Goal: Find specific page/section: Find specific page/section

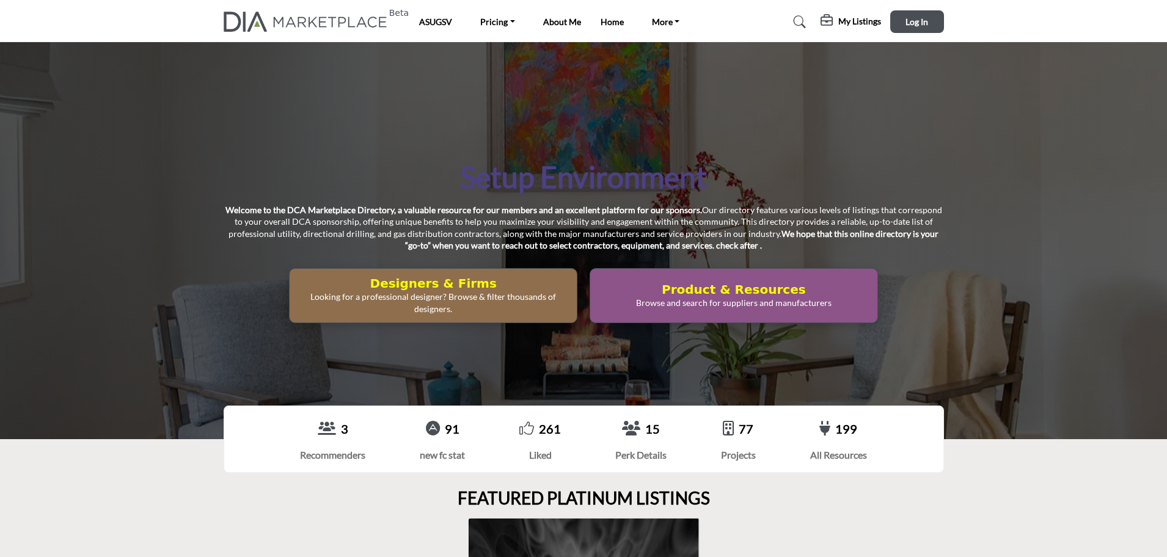
click at [908, 34] on nav "Beta ASUGSV Pricing Boo Menu 1 Price 2" at bounding box center [583, 21] width 1167 height 31
click at [908, 25] on span "Log In" at bounding box center [916, 21] width 23 height 10
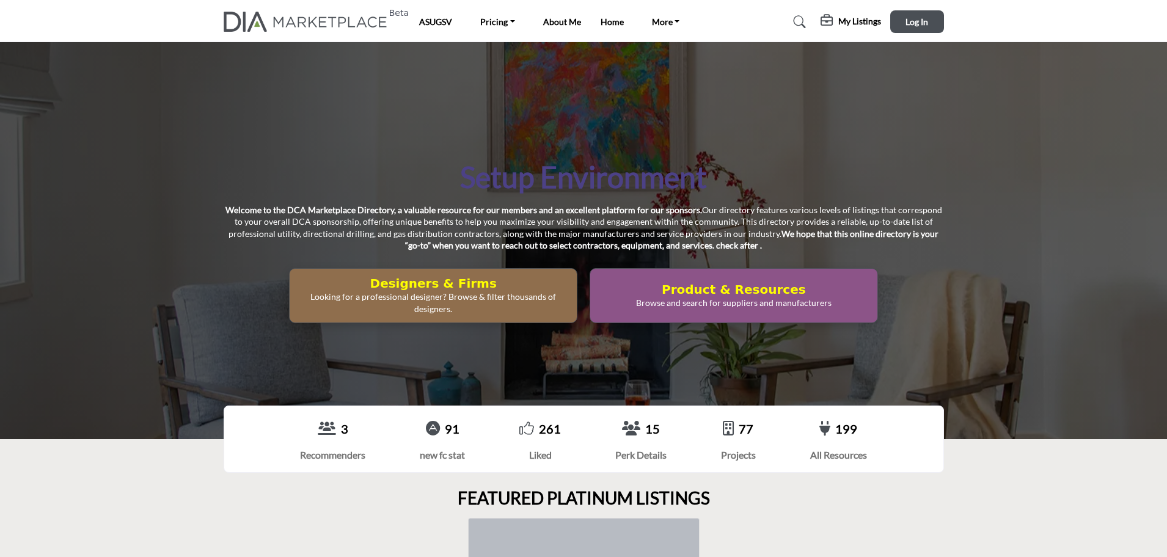
drag, startPoint x: 0, startPoint y: 0, endPoint x: 847, endPoint y: 19, distance: 847.0
click at [847, 19] on h5 "My Listings" at bounding box center [859, 21] width 43 height 11
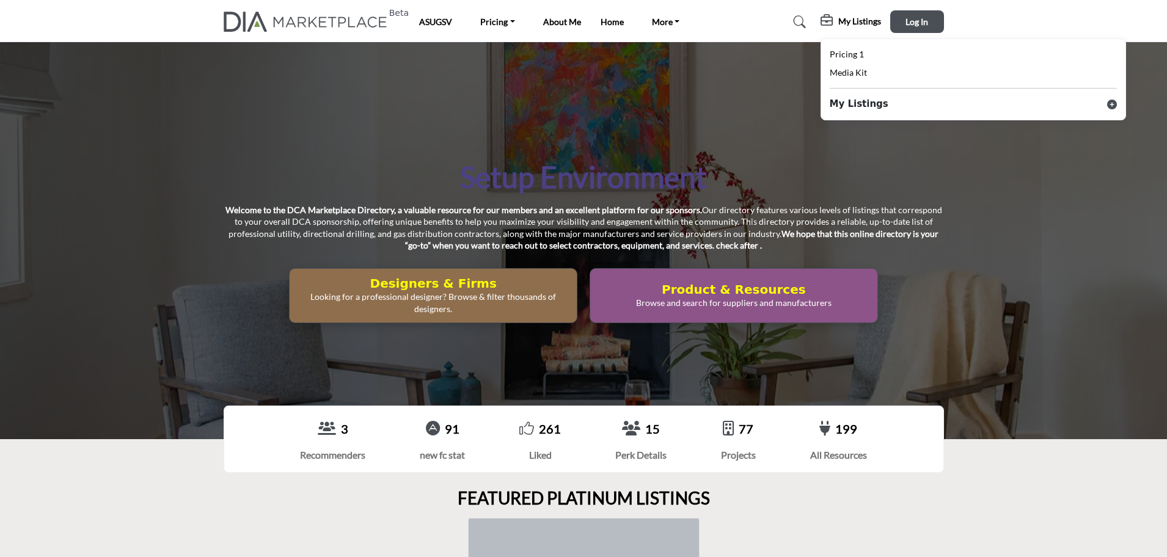
click at [661, 161] on h1 "Setup Environment" at bounding box center [583, 177] width 247 height 38
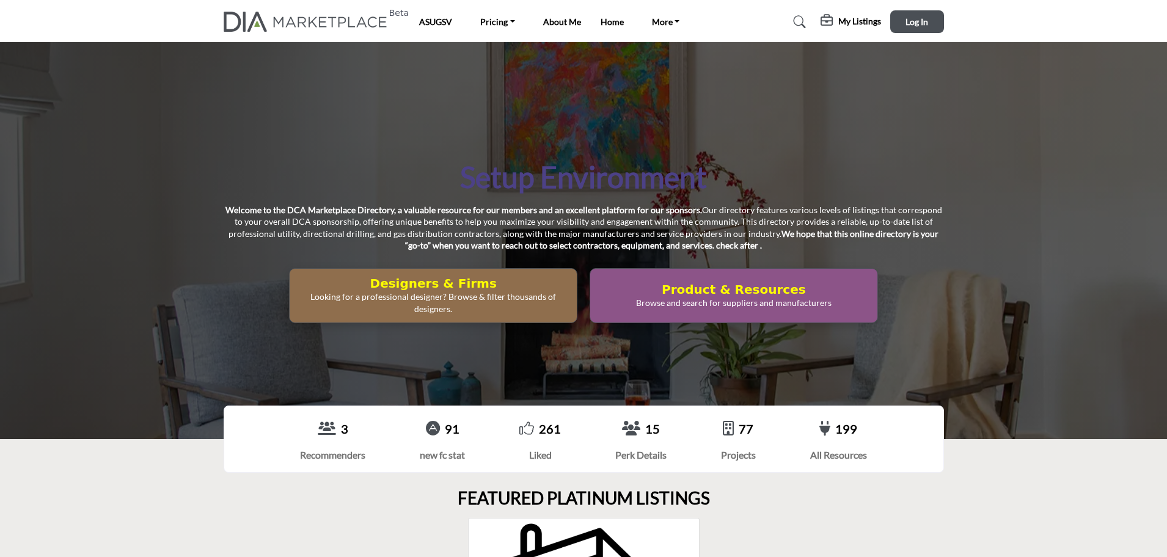
scroll to position [1, 0]
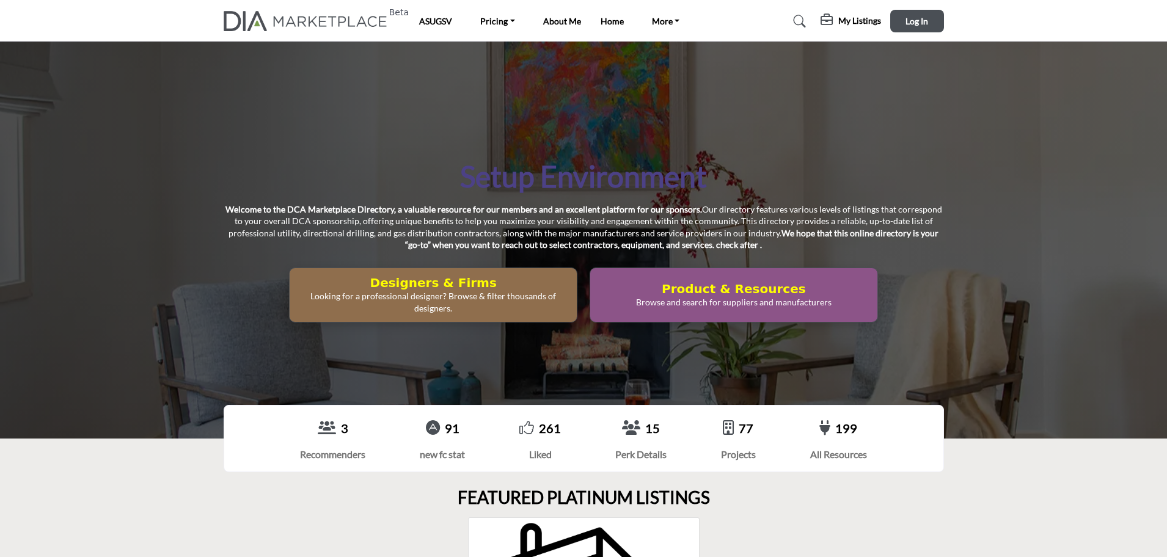
click at [844, 23] on h5 "My Listings" at bounding box center [859, 20] width 43 height 11
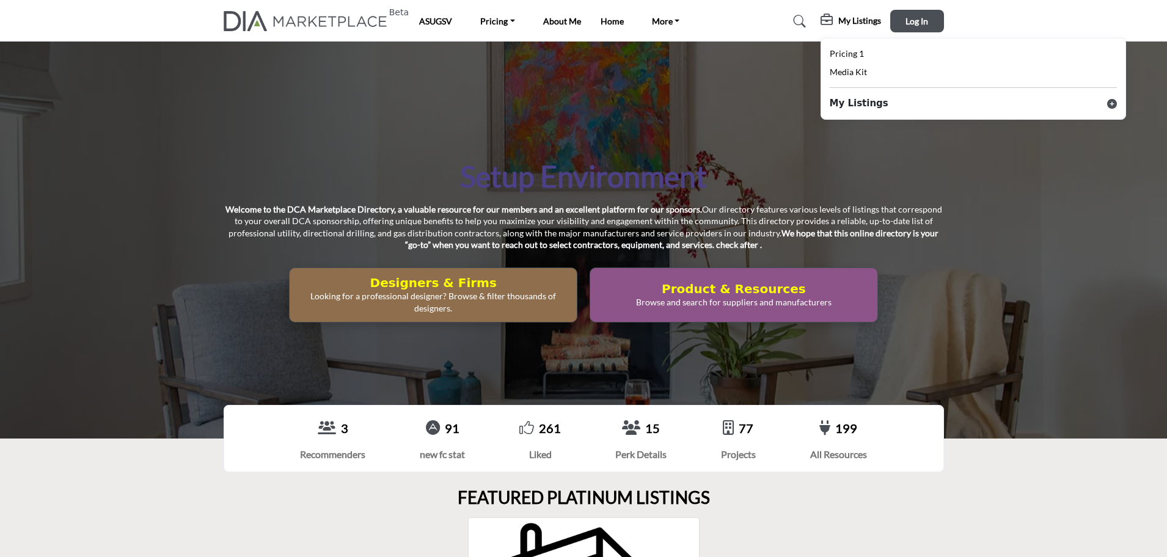
click at [714, 76] on div "Setup Environment Welcome to the DCA Marketplace Directory, a valuable resource…" at bounding box center [583, 240] width 1167 height 397
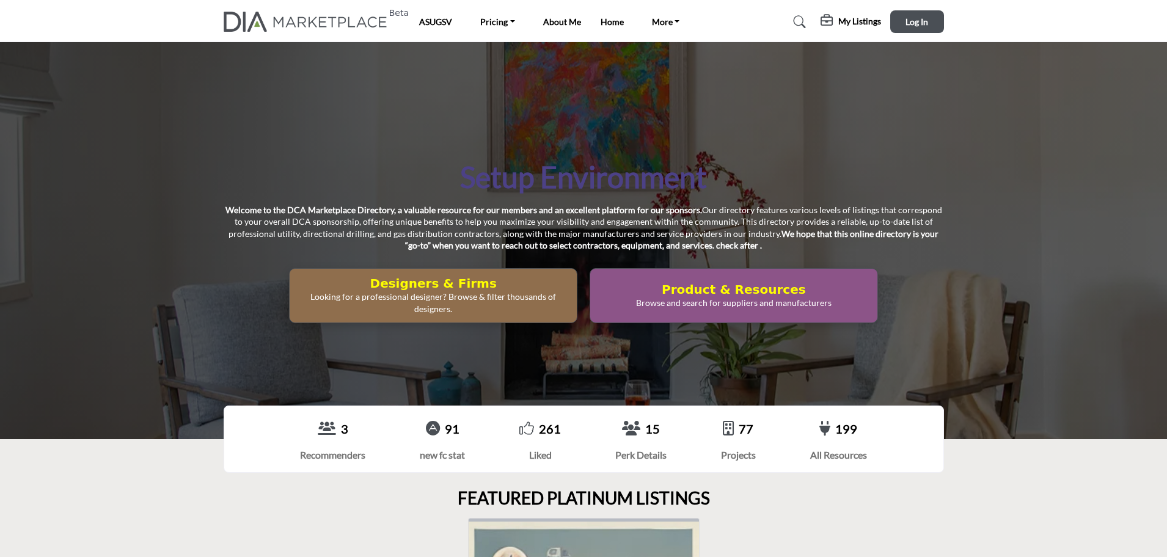
click at [835, 27] on div at bounding box center [827, 22] width 15 height 15
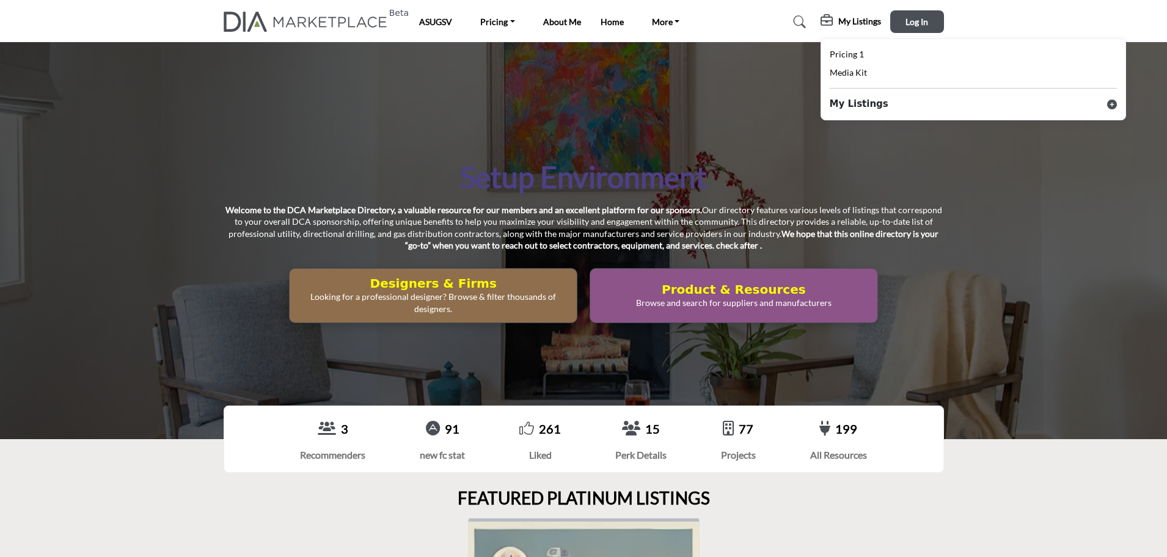
click at [780, 108] on div "Setup Environment Welcome to the DCA Marketplace Directory, a valuable resource…" at bounding box center [583, 240] width 1167 height 397
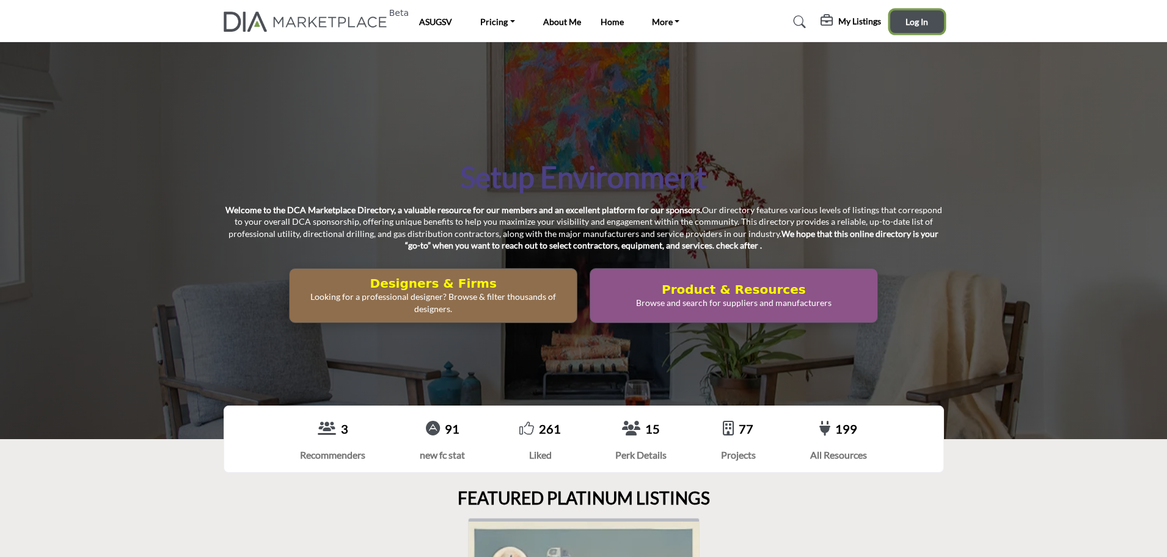
click at [909, 20] on span "Log In" at bounding box center [916, 21] width 23 height 10
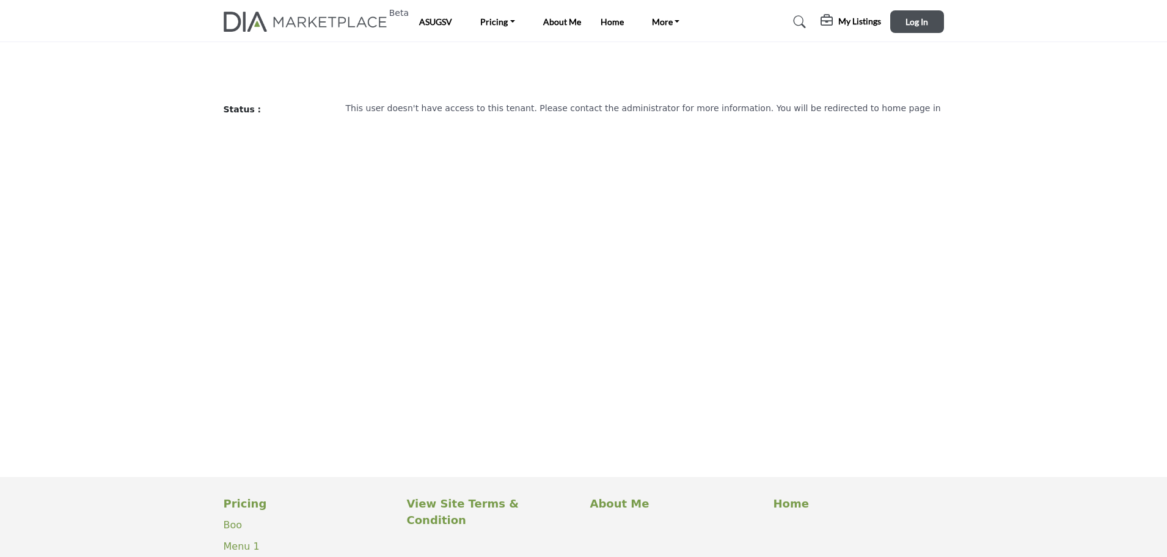
click at [836, 104] on h6 "This user doesn't have access to this tenant. Please contact the administrator …" at bounding box center [645, 108] width 598 height 10
click at [855, 20] on h5 "My Listings" at bounding box center [859, 21] width 43 height 11
click at [687, 150] on main "Invite Supplier Invite Supplier Invite Supplier Invite Supplier" at bounding box center [583, 290] width 1167 height 374
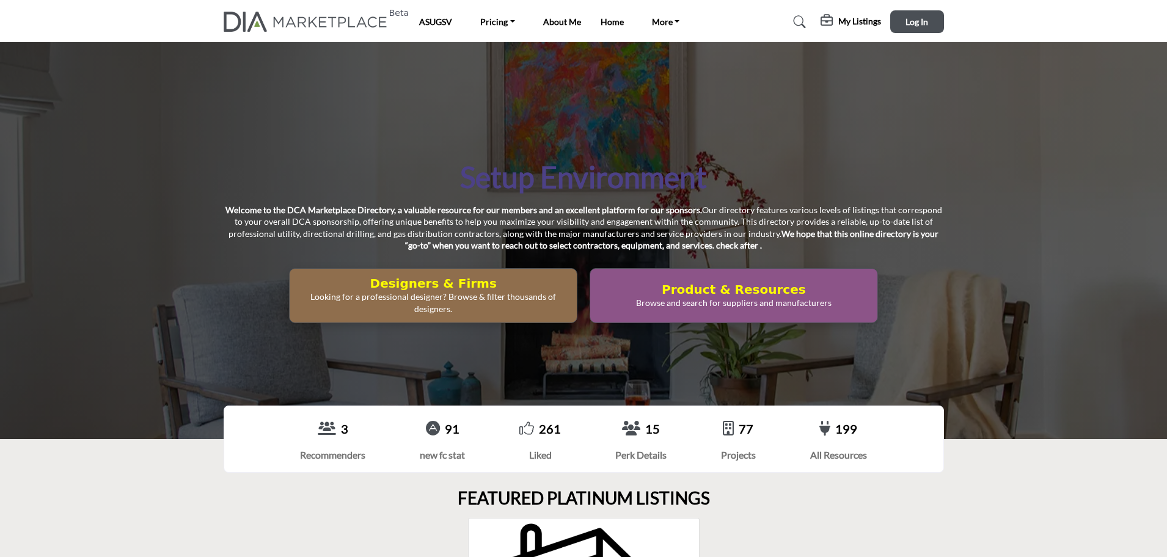
click at [853, 20] on h5 "My Listings" at bounding box center [859, 21] width 43 height 11
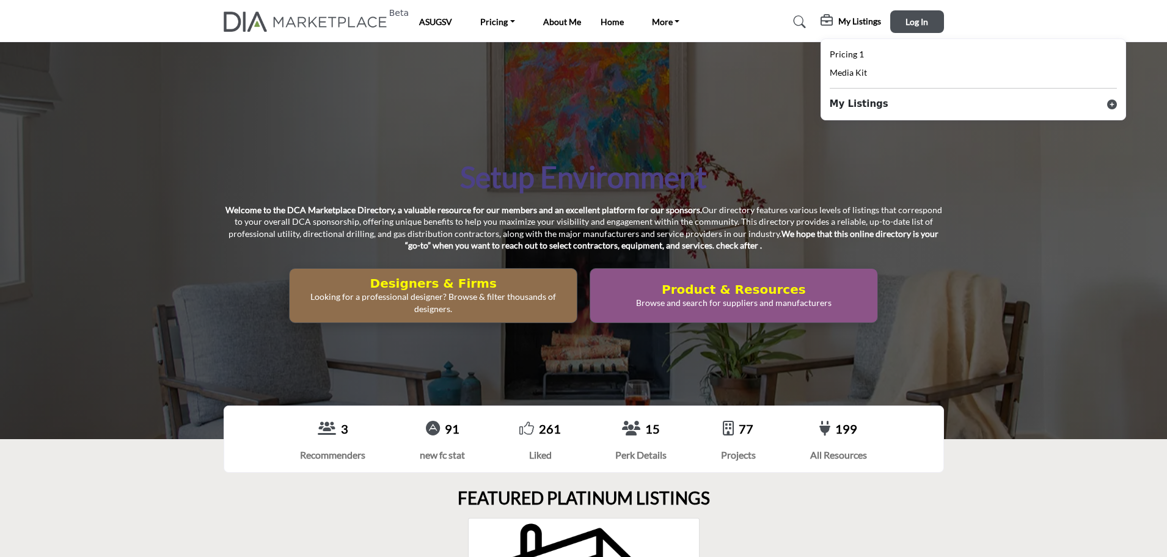
click at [850, 21] on h5 "My Listings" at bounding box center [859, 21] width 43 height 11
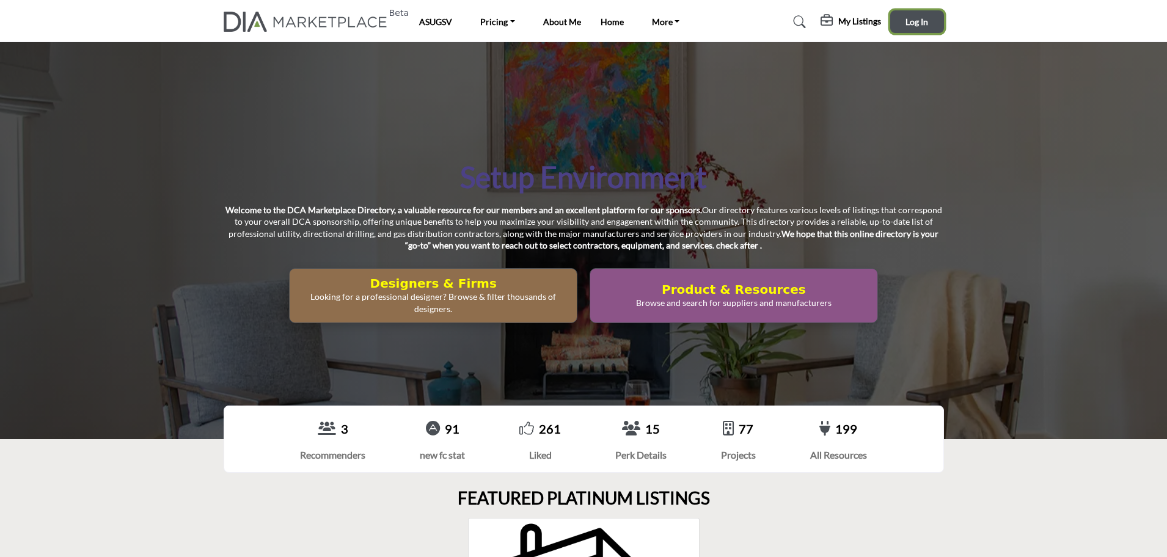
click at [932, 25] on button "Log In" at bounding box center [917, 21] width 54 height 23
